Goal: Task Accomplishment & Management: Use online tool/utility

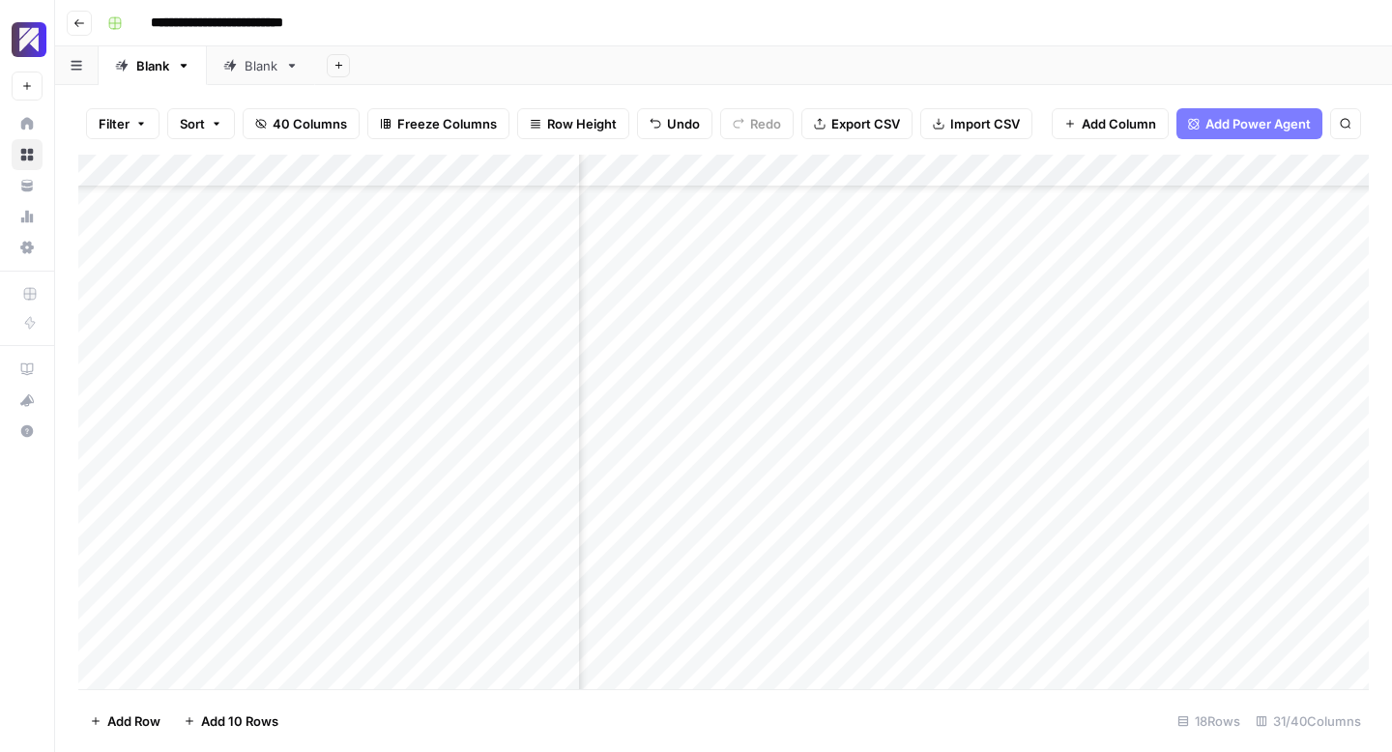
scroll to position [89, 5447]
click at [972, 607] on div "Add Column" at bounding box center [723, 422] width 1290 height 534
click at [1042, 601] on div "Add Column" at bounding box center [723, 422] width 1290 height 534
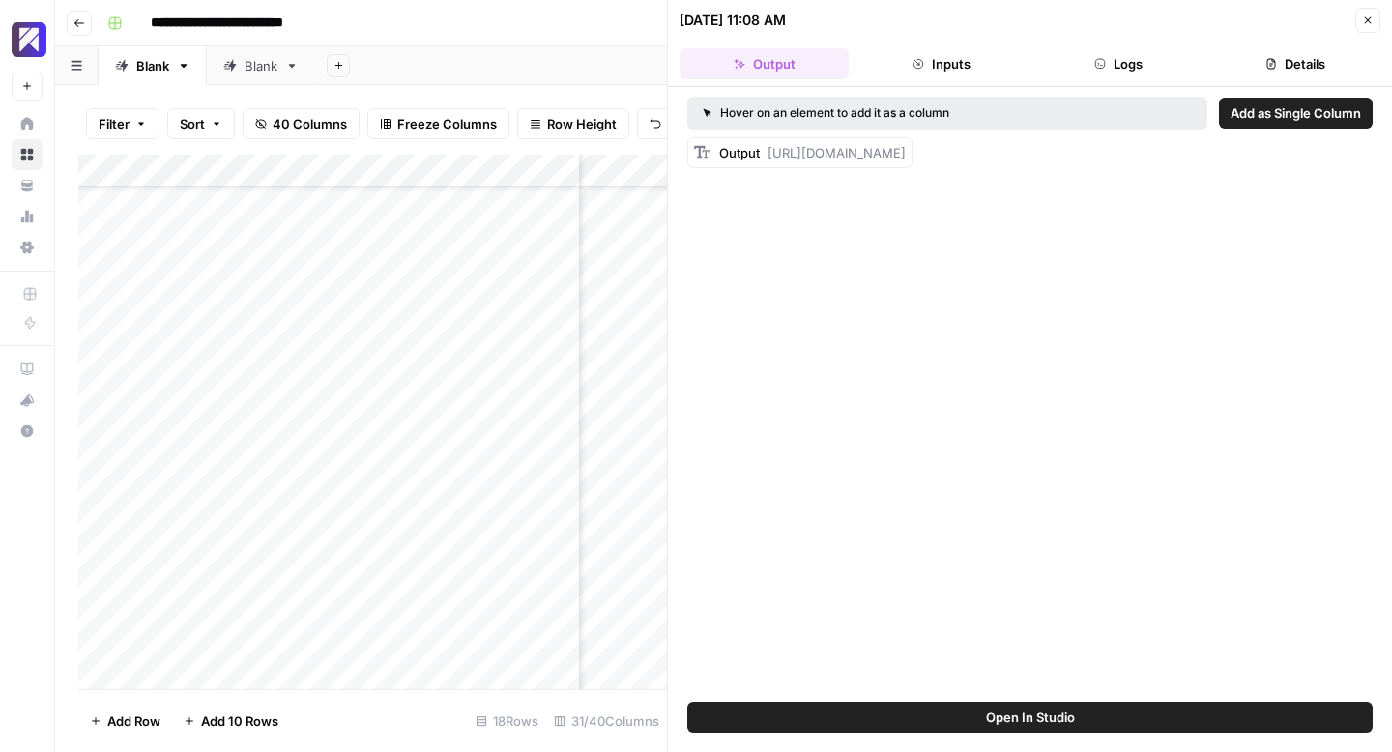
click at [1369, 16] on icon "button" at bounding box center [1368, 20] width 12 height 12
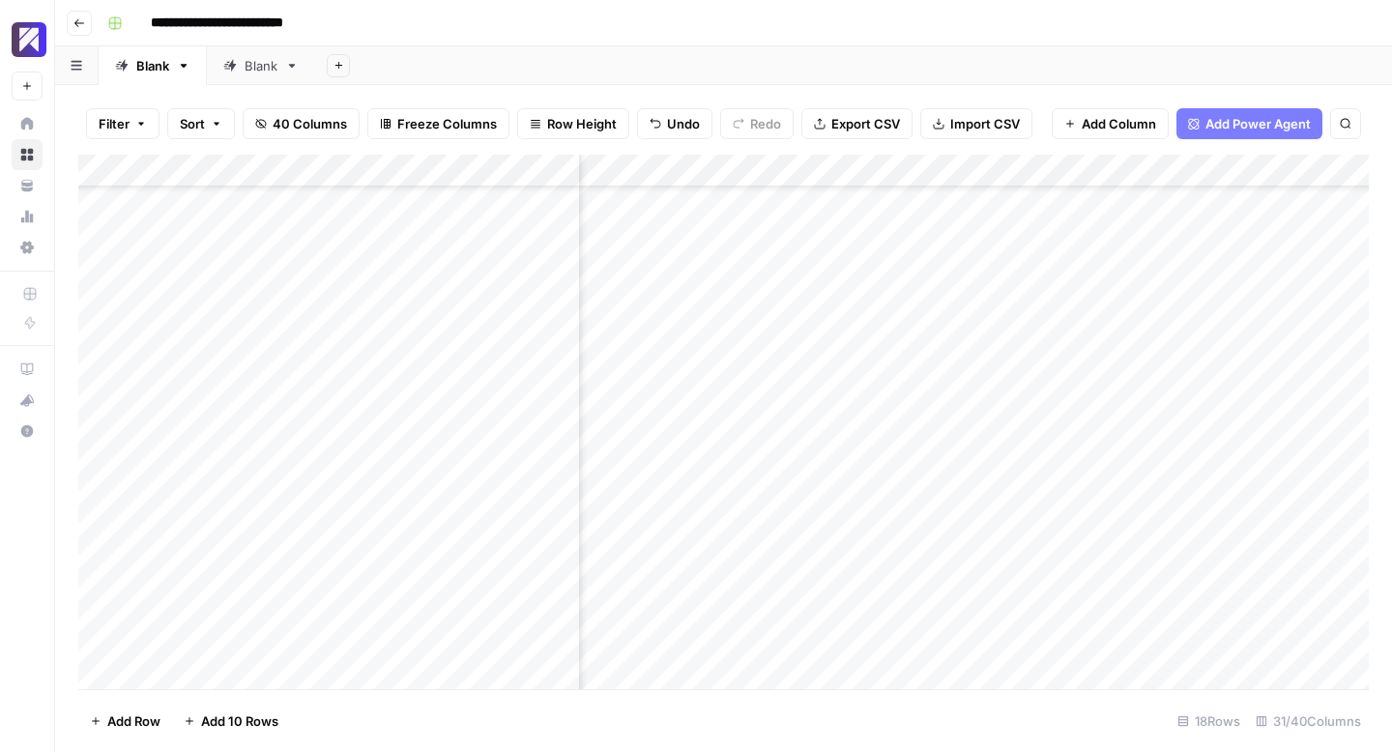
scroll to position [89, 5022]
click at [946, 603] on div "Add Column" at bounding box center [723, 422] width 1290 height 534
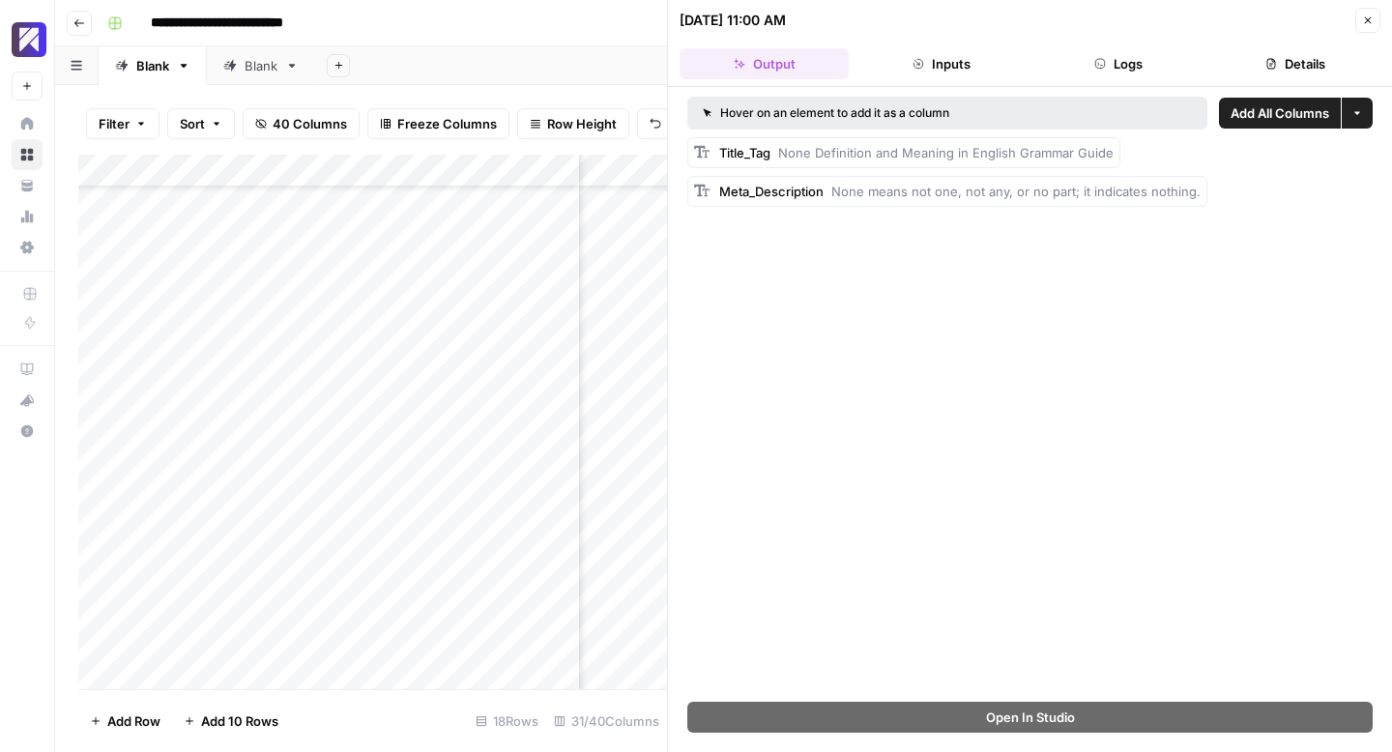
click at [1369, 20] on icon "button" at bounding box center [1368, 20] width 12 height 12
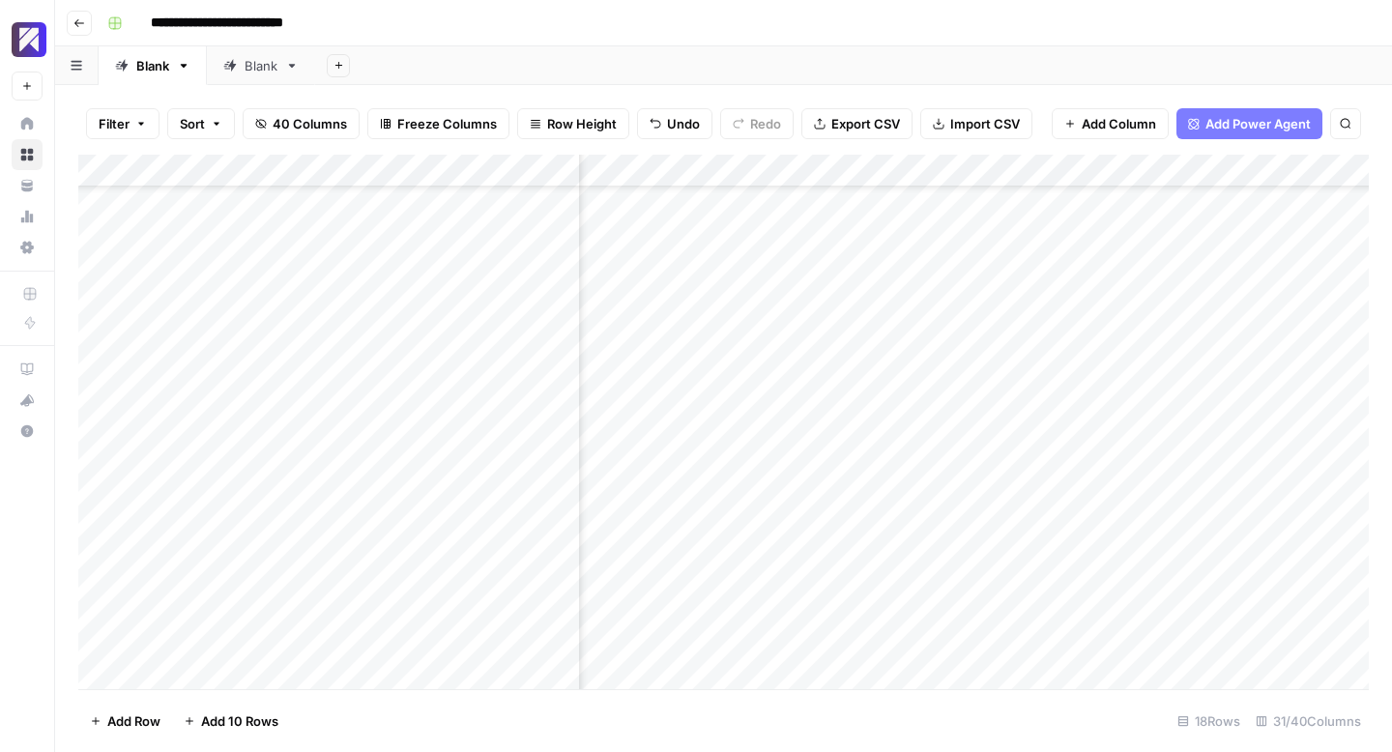
scroll to position [89, 4857]
click at [892, 603] on div "Add Column" at bounding box center [723, 422] width 1290 height 534
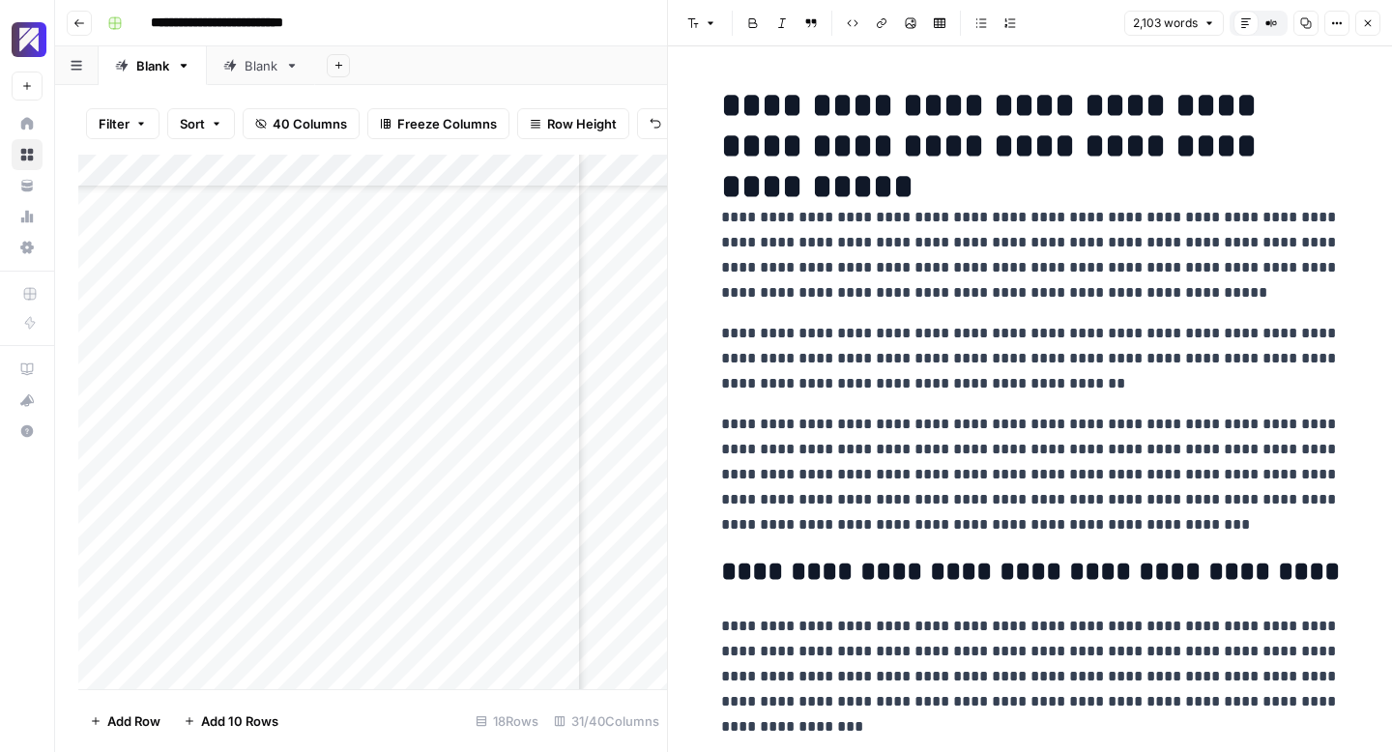
click at [1304, 20] on icon "button" at bounding box center [1306, 23] width 12 height 12
click at [1340, 27] on icon "button" at bounding box center [1337, 23] width 12 height 12
click at [1263, 106] on span "Copy Link" at bounding box center [1278, 109] width 93 height 19
click at [1335, 23] on icon "button" at bounding box center [1337, 23] width 12 height 12
click at [1275, 177] on span "Markdown" at bounding box center [1269, 177] width 75 height 19
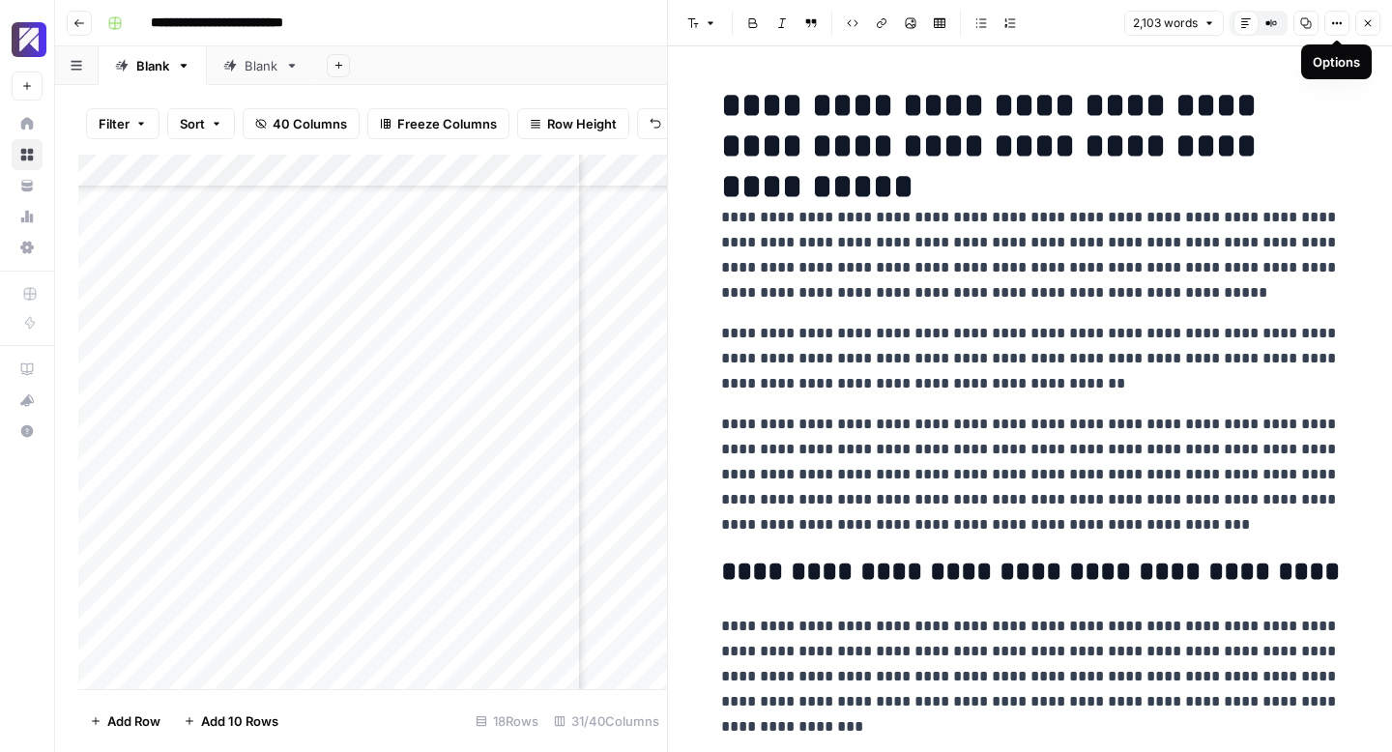
click at [1366, 22] on icon "button" at bounding box center [1368, 23] width 12 height 12
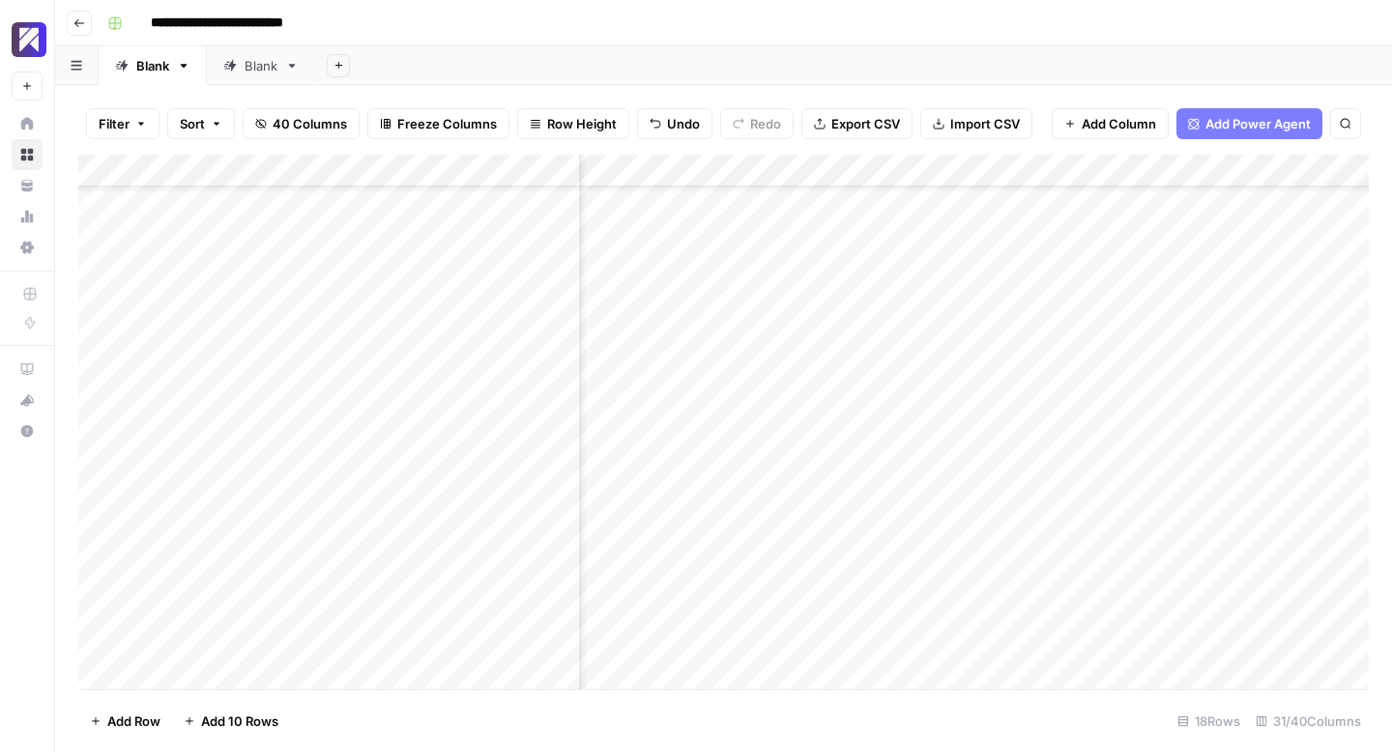
scroll to position [89, 5447]
